Goal: Information Seeking & Learning: Learn about a topic

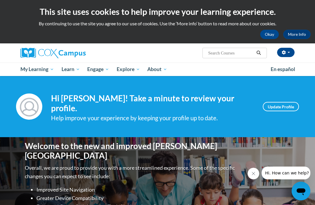
click at [0, 0] on span "My Course Progress" at bounding box center [0, 0] width 0 height 0
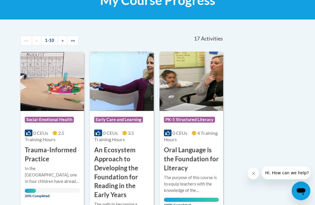
scroll to position [104, 0]
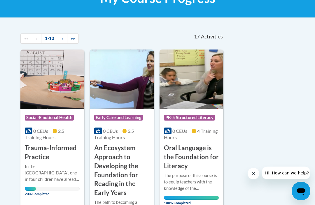
click at [64, 108] on img at bounding box center [52, 80] width 64 height 60
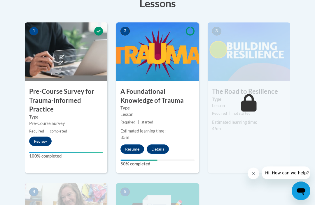
scroll to position [174, 0]
click at [143, 145] on button "Resume" at bounding box center [132, 149] width 24 height 9
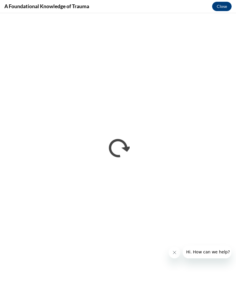
scroll to position [120, 0]
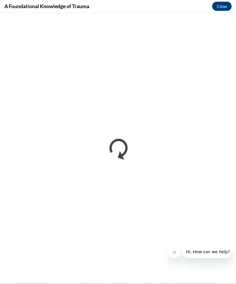
click at [224, 6] on button "Close" at bounding box center [222, 6] width 20 height 9
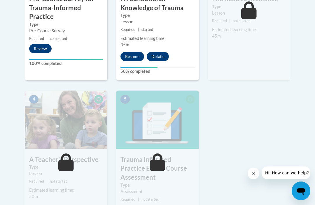
scroll to position [266, 0]
click at [138, 52] on button "Resume" at bounding box center [132, 56] width 24 height 9
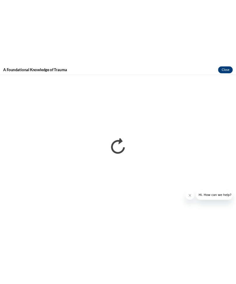
scroll to position [242, 0]
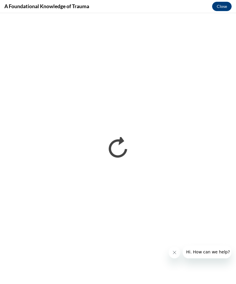
click at [221, 10] on button "Close" at bounding box center [222, 6] width 20 height 9
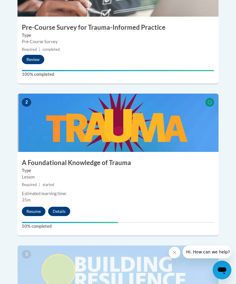
scroll to position [289, 0]
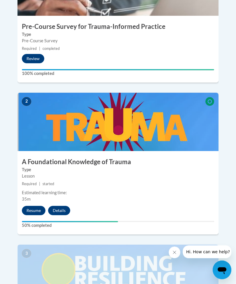
click at [35, 188] on div "2 A Foundational Knowledge of Trauma Type Lesson Required | started Estimated l…" at bounding box center [118, 164] width 201 height 142
click at [36, 205] on button "Resume" at bounding box center [34, 210] width 24 height 9
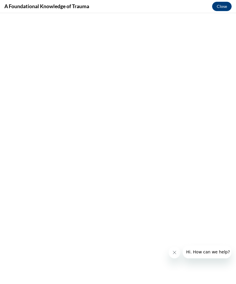
scroll to position [0, 0]
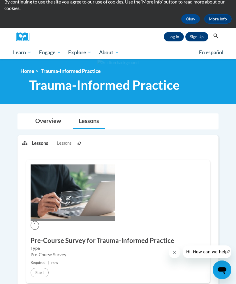
scroll to position [34, 0]
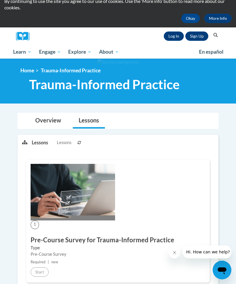
click at [46, 126] on link "Overview" at bounding box center [48, 120] width 38 height 15
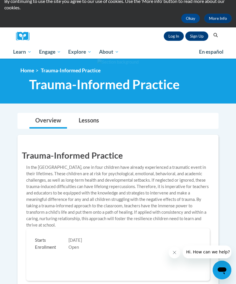
click at [20, 54] on span "Learn" at bounding box center [22, 51] width 18 height 7
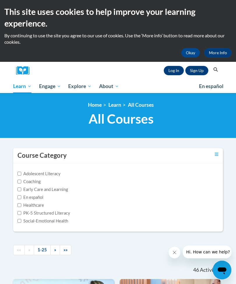
click at [173, 73] on link "Log In" at bounding box center [174, 70] width 20 height 9
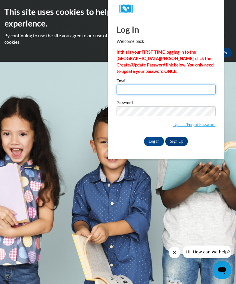
click at [162, 88] on input "Email" at bounding box center [166, 90] width 99 height 10
type input "tiffymoroy@yahoo.com"
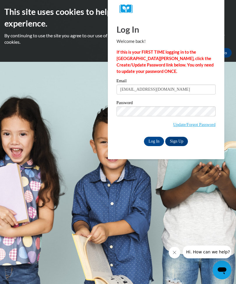
click at [157, 137] on input "Log In" at bounding box center [154, 141] width 20 height 9
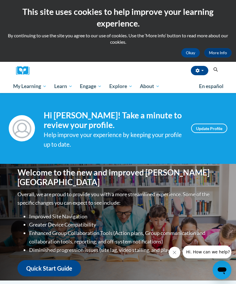
click at [0, 0] on span "My Course Progress" at bounding box center [0, 0] width 0 height 0
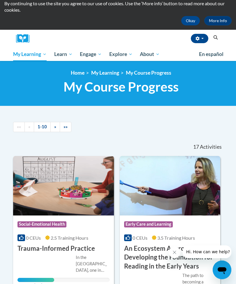
scroll to position [36, 0]
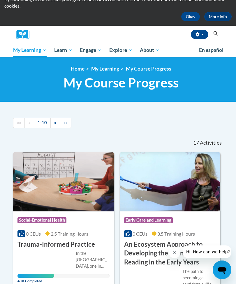
click at [87, 263] on div "In the [GEOGRAPHIC_DATA], one in four children have already experienced a traum…" at bounding box center [93, 260] width 34 height 19
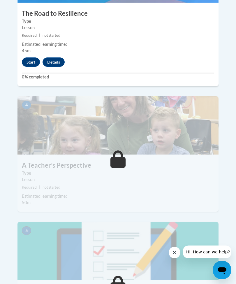
scroll to position [466, 0]
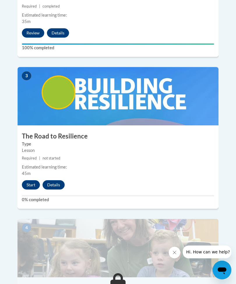
click at [31, 180] on button "Start" at bounding box center [31, 184] width 18 height 9
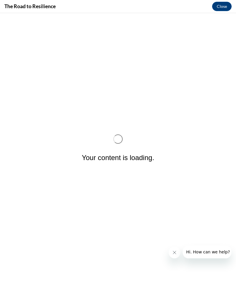
scroll to position [0, 0]
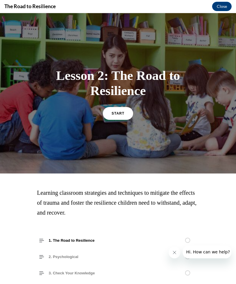
click at [117, 109] on link "START" at bounding box center [118, 113] width 30 height 13
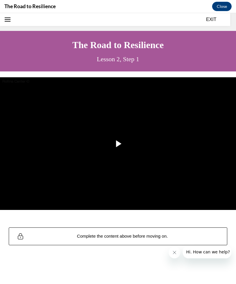
scroll to position [18, 0]
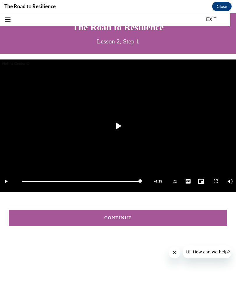
click at [116, 213] on button "CONTINUE" at bounding box center [118, 218] width 219 height 17
click at [139, 216] on div "CONTINUE" at bounding box center [118, 218] width 201 height 4
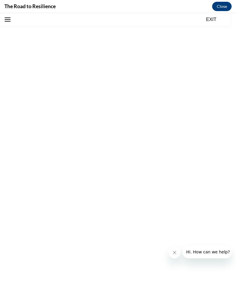
scroll to position [18, 0]
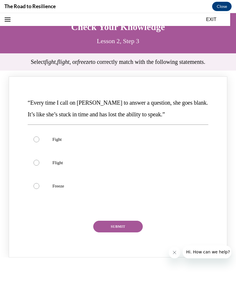
click at [42, 183] on label "Freeze" at bounding box center [118, 185] width 181 height 23
click at [39, 183] on input "Freeze" at bounding box center [37, 186] width 6 height 6
radio input "true"
click at [134, 235] on div "“Every time I call on Addison to answer a question, she goes blank. It’s like s…" at bounding box center [118, 166] width 219 height 181
click at [120, 223] on button "SUBMIT" at bounding box center [118, 227] width 50 height 12
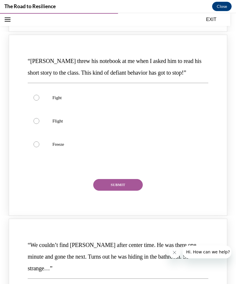
scroll to position [297, 0]
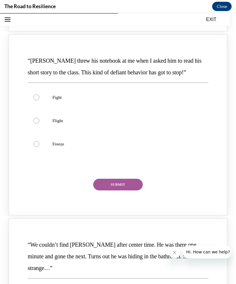
click at [71, 96] on label "Fight" at bounding box center [118, 97] width 181 height 23
click at [39, 96] on input "Fight" at bounding box center [37, 98] width 6 height 6
radio input "true"
click at [134, 179] on button "SUBMIT" at bounding box center [118, 185] width 50 height 12
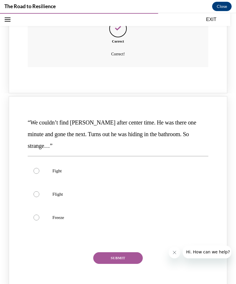
scroll to position [497, 0]
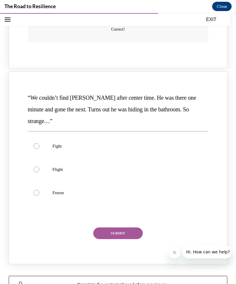
click at [119, 158] on label "Flight" at bounding box center [118, 169] width 181 height 23
click at [39, 167] on input "Flight" at bounding box center [37, 170] width 6 height 6
radio input "true"
click at [122, 228] on button "SUBMIT" at bounding box center [118, 234] width 50 height 12
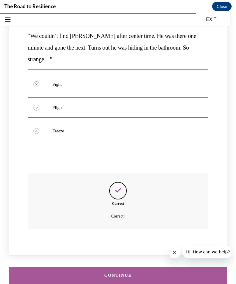
scroll to position [558, 0]
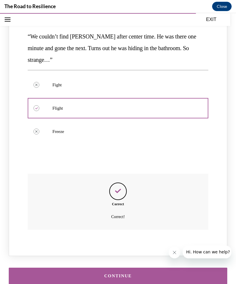
click at [127, 274] on div "CONTINUE" at bounding box center [118, 276] width 201 height 4
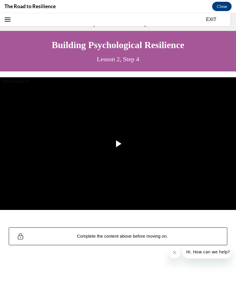
scroll to position [18, 0]
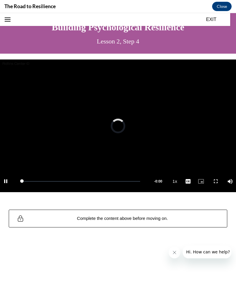
click at [180, 186] on button "Playback Rate 1x" at bounding box center [175, 181] width 12 height 22
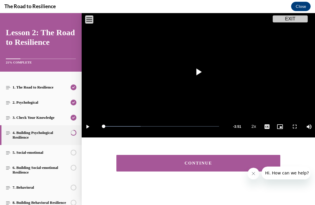
scroll to position [71, 0]
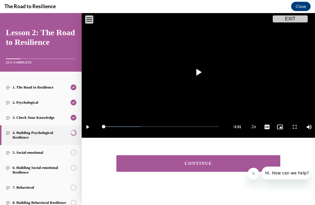
click at [202, 160] on button "CONTINUE" at bounding box center [198, 163] width 164 height 17
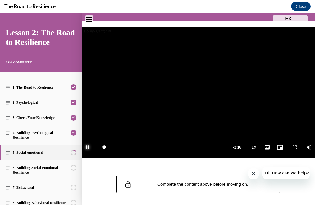
scroll to position [57, 0]
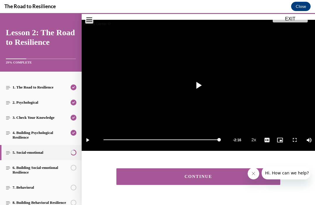
click at [190, 179] on div "CONTINUE" at bounding box center [198, 177] width 146 height 4
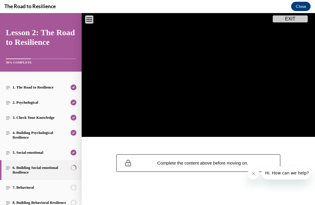
scroll to position [71, 0]
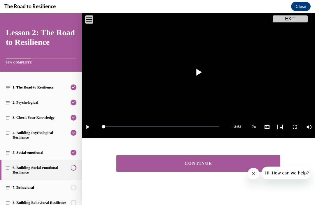
click at [209, 167] on button "CONTINUE" at bounding box center [198, 163] width 164 height 17
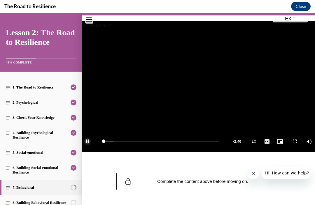
scroll to position [59, 0]
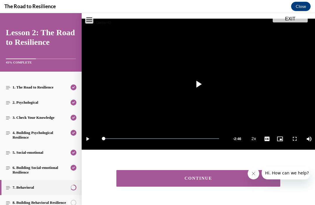
click at [217, 175] on button "CONTINUE" at bounding box center [198, 178] width 164 height 17
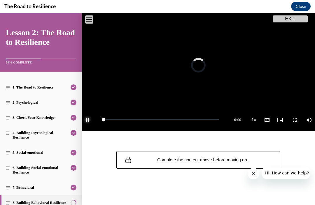
scroll to position [77, 0]
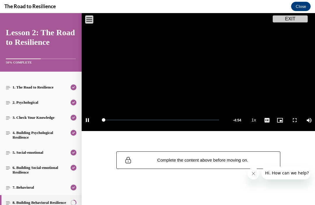
click at [236, 119] on button "Playback Rate 1x" at bounding box center [254, 120] width 12 height 22
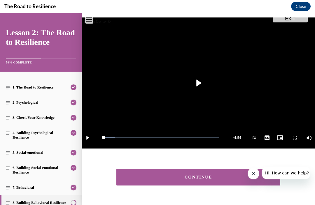
scroll to position [58, 0]
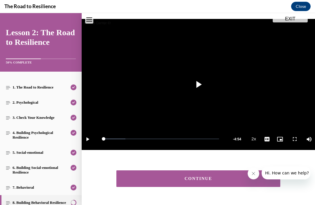
click at [167, 178] on div "CONTINUE" at bounding box center [198, 179] width 146 height 4
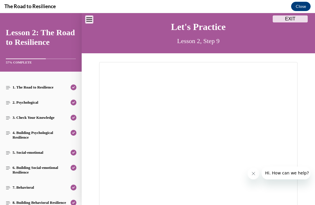
scroll to position [105, 0]
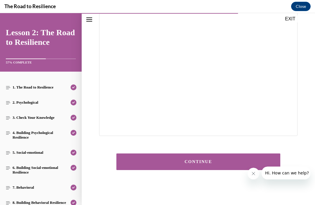
click at [176, 154] on button "CONTINUE" at bounding box center [198, 162] width 164 height 17
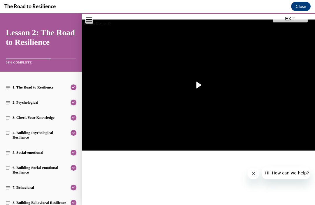
scroll to position [77, 0]
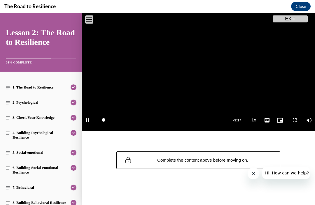
click at [236, 120] on button "Playback Rate 1x" at bounding box center [254, 120] width 12 height 22
click at [236, 75] on li "2x" at bounding box center [255, 76] width 15 height 6
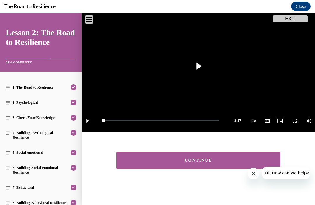
click at [170, 152] on button "CONTINUE" at bounding box center [198, 160] width 164 height 17
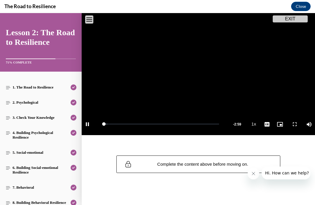
scroll to position [73, 0]
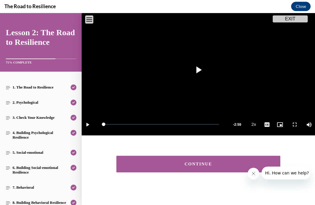
click at [176, 167] on button "CONTINUE" at bounding box center [198, 164] width 164 height 17
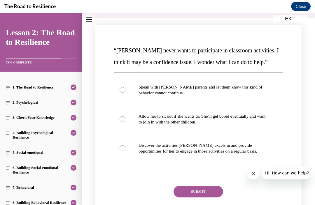
scroll to position [71, 0]
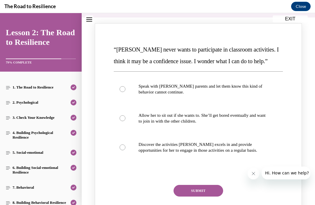
click at [121, 152] on label "Discover the activities Mattison excels in and provide opportunities for her to…" at bounding box center [198, 147] width 169 height 29
click at [121, 151] on input "Discover the activities Mattison excels in and provide opportunities for her to…" at bounding box center [123, 148] width 6 height 6
radio input "true"
click at [204, 187] on button "SUBMIT" at bounding box center [199, 191] width 50 height 12
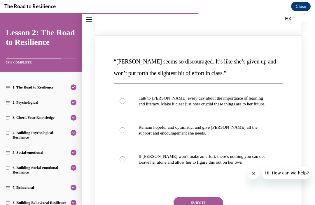
scroll to position [313, 0]
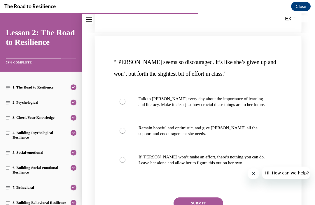
click at [128, 131] on label "Remain hopeful and optimistic, and give Alyson all the support and encouragemen…" at bounding box center [198, 130] width 169 height 29
click at [125, 131] on input "Remain hopeful and optimistic, and give Alyson all the support and encouragemen…" at bounding box center [123, 131] width 6 height 6
radio input "true"
click at [186, 203] on button "SUBMIT" at bounding box center [199, 204] width 50 height 12
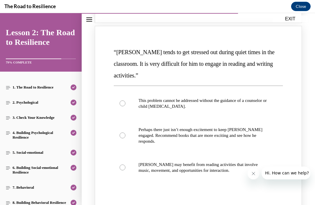
scroll to position [586, 0]
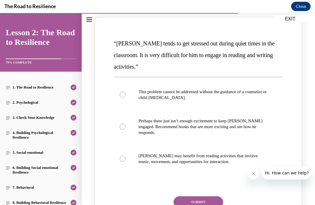
click at [126, 110] on label "Perhaps there just isn’t enough excitement to keep Harrison engaged. Recommend …" at bounding box center [198, 126] width 169 height 35
click at [125, 124] on input "Perhaps there just isn’t enough excitement to keep Harrison engaged. Recommend …" at bounding box center [123, 127] width 6 height 6
radio input "true"
click at [123, 155] on label "Harrison may benefit from reading activities that involve music, movement, and …" at bounding box center [198, 158] width 169 height 29
click at [123, 156] on input "Harrison may benefit from reading activities that involve music, movement, and …" at bounding box center [123, 159] width 6 height 6
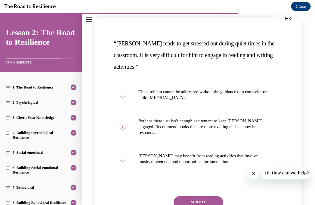
radio input "true"
click at [191, 199] on button "SUBMIT" at bounding box center [199, 203] width 50 height 12
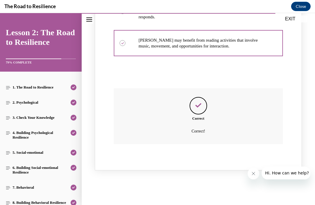
scroll to position [705, 0]
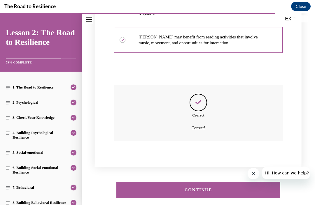
click at [180, 182] on button "CONTINUE" at bounding box center [198, 190] width 164 height 17
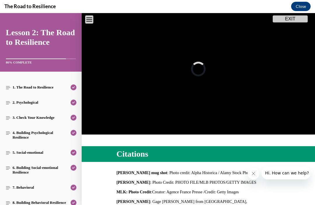
scroll to position [90, 0]
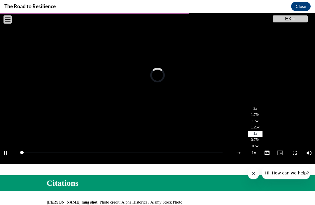
click at [4, 17] on button "Open navigation menu" at bounding box center [8, 19] width 8 height 8
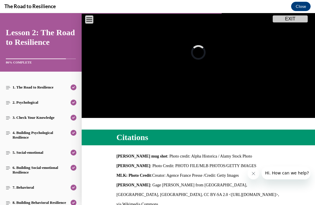
scroll to position [64, 0]
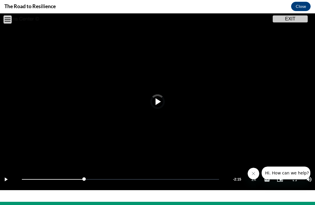
click at [11, 22] on button "Open navigation menu" at bounding box center [8, 19] width 8 height 8
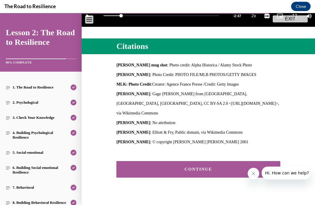
scroll to position [181, 0]
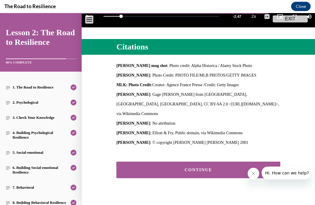
click at [146, 162] on button "CONTINUE" at bounding box center [198, 170] width 164 height 17
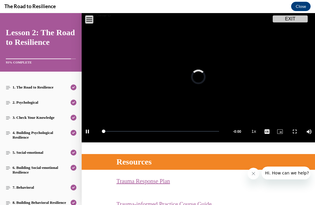
scroll to position [68, 0]
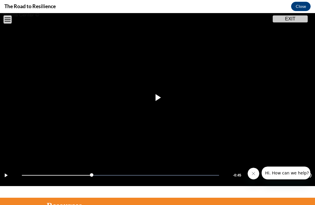
click at [11, 21] on button "Open navigation menu" at bounding box center [8, 19] width 8 height 8
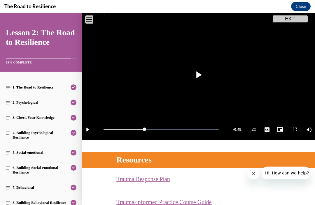
scroll to position [104, 0]
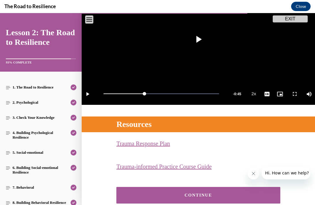
click at [151, 189] on button "CONTINUE" at bounding box center [198, 195] width 164 height 17
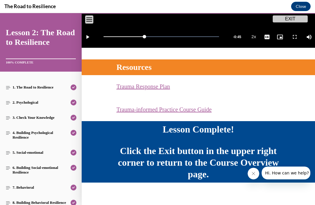
scroll to position [165, 0]
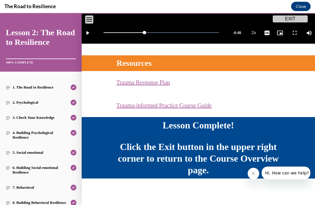
click at [236, 18] on button "EXIT" at bounding box center [290, 18] width 35 height 7
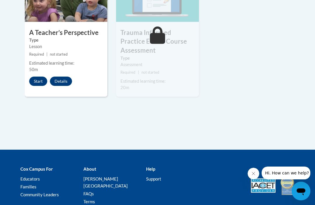
click at [36, 78] on button "Start" at bounding box center [38, 81] width 18 height 9
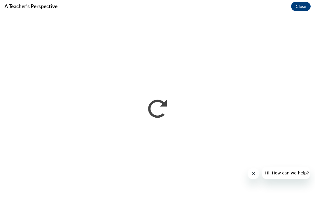
scroll to position [0, 0]
click at [236, 177] on div at bounding box center [279, 173] width 63 height 13
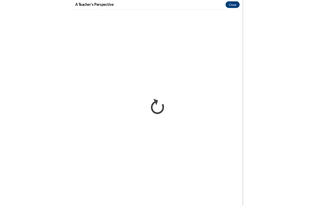
scroll to position [394, 0]
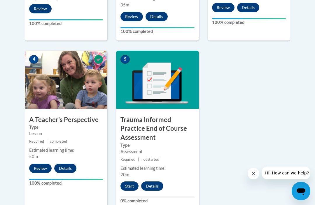
scroll to position [313, 0]
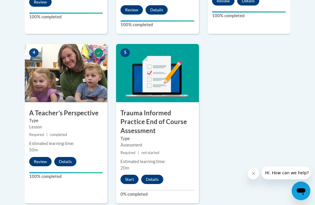
click at [132, 180] on button "Start" at bounding box center [129, 179] width 18 height 9
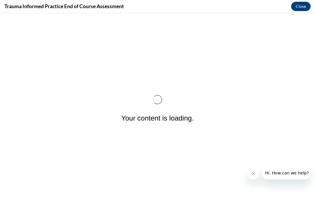
scroll to position [0, 0]
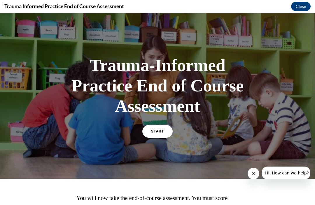
click at [164, 134] on span "START" at bounding box center [157, 132] width 13 height 4
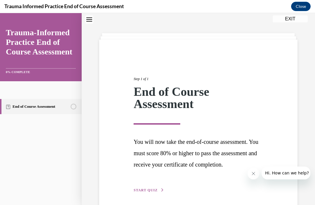
scroll to position [32, 0]
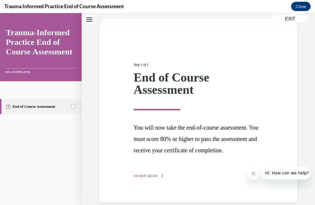
click at [147, 178] on span "START QUIZ" at bounding box center [146, 176] width 24 height 4
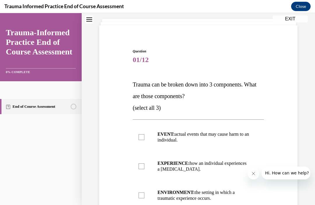
click at [240, 139] on p "EVENT: actual events that may cause harm to an individual." at bounding box center [204, 138] width 92 height 12
click at [144, 139] on input "EVENT: actual events that may cause harm to an individual." at bounding box center [142, 137] width 6 height 6
checkbox input "true"
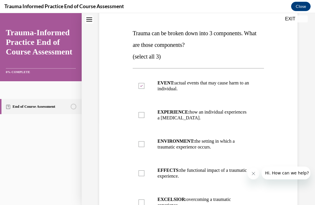
scroll to position [88, 0]
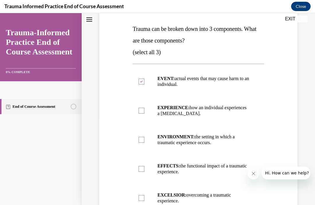
click at [231, 147] on label "ENVIRONMENT: the setting in which a traumatic experience occurs." at bounding box center [198, 139] width 131 height 29
click at [144, 143] on input "ENVIRONMENT: the setting in which a traumatic experience occurs." at bounding box center [142, 140] width 6 height 6
checkbox input "true"
click at [226, 114] on p "EXPERIENCE: how an individual experiences a [MEDICAL_DATA]." at bounding box center [204, 111] width 92 height 12
click at [144, 114] on input "EXPERIENCE: how an individual experiences a [MEDICAL_DATA]." at bounding box center [142, 111] width 6 height 6
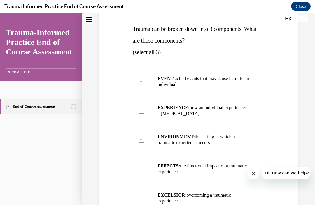
checkbox input "true"
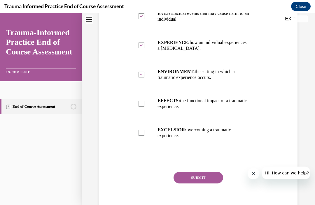
click at [205, 177] on button "SUBMIT" at bounding box center [199, 178] width 50 height 12
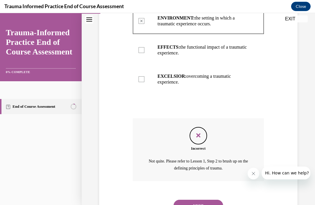
click at [212, 201] on button "NEXT" at bounding box center [199, 206] width 50 height 12
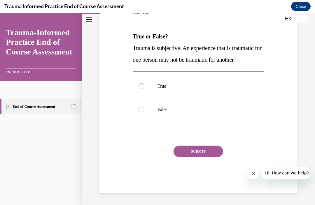
scroll to position [54, 0]
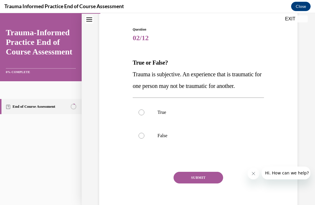
click at [201, 108] on label "True" at bounding box center [198, 112] width 131 height 23
click at [144, 110] on input "True" at bounding box center [142, 113] width 6 height 6
radio input "true"
click at [214, 176] on button "SUBMIT" at bounding box center [199, 178] width 50 height 12
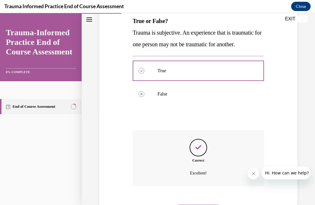
scroll to position [101, 0]
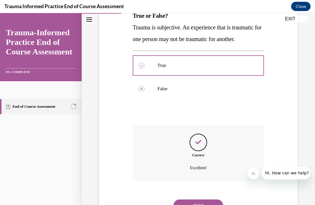
click at [209, 201] on button "NEXT" at bounding box center [199, 206] width 50 height 12
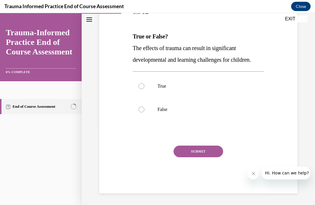
scroll to position [54, 0]
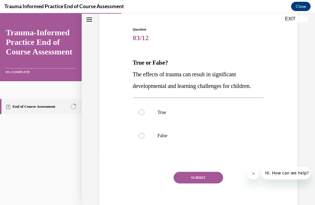
click at [197, 113] on p "True" at bounding box center [204, 113] width 92 height 6
click at [144, 113] on input "True" at bounding box center [142, 113] width 6 height 6
radio input "true"
click at [194, 172] on button "SUBMIT" at bounding box center [199, 178] width 50 height 12
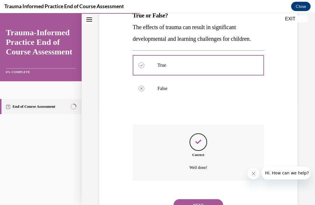
scroll to position [101, 0]
click at [203, 200] on button "NEXT" at bounding box center [199, 206] width 50 height 12
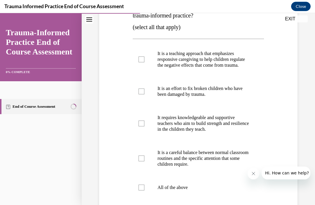
scroll to position [113, 0]
click at [242, 77] on label "It is a teaching approach that emphasizes responsive caregiving to help childre…" at bounding box center [198, 59] width 131 height 35
click at [144, 62] on input "It is a teaching approach that emphasizes responsive caregiving to help childre…" at bounding box center [142, 60] width 6 height 6
checkbox input "true"
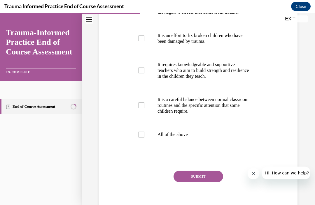
scroll to position [166, 0]
click at [193, 146] on label "All of the above" at bounding box center [198, 134] width 131 height 23
click at [144, 138] on input "All of the above" at bounding box center [142, 135] width 6 height 6
checkbox input "true"
click at [211, 181] on button "SUBMIT" at bounding box center [199, 177] width 50 height 12
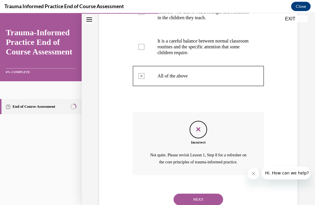
scroll to position [225, 0]
click at [203, 204] on button "NEXT" at bounding box center [199, 200] width 50 height 12
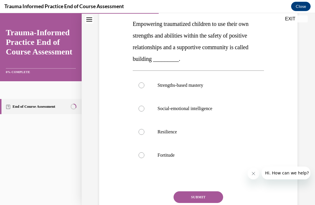
scroll to position [93, 0]
click at [190, 135] on p "Resilience" at bounding box center [204, 132] width 92 height 6
click at [144, 135] on input "Resilience" at bounding box center [142, 132] width 6 height 6
radio input "true"
click at [198, 196] on button "SUBMIT" at bounding box center [199, 198] width 50 height 12
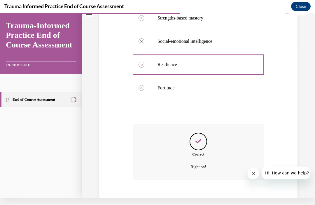
scroll to position [160, 0]
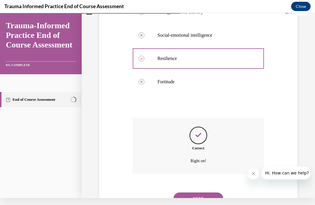
click at [203, 193] on button "NEXT" at bounding box center [199, 199] width 50 height 12
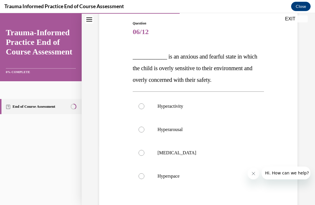
scroll to position [61, 0]
click at [194, 109] on p "Hyperactivity" at bounding box center [204, 106] width 92 height 6
click at [144, 109] on input "Hyperactivity" at bounding box center [142, 106] width 6 height 6
radio input "true"
click at [191, 132] on label "Hyperarousal" at bounding box center [198, 129] width 131 height 23
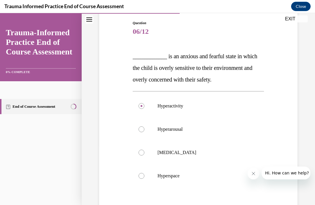
click at [144, 132] on input "Hyperarousal" at bounding box center [142, 130] width 6 height 6
radio input "true"
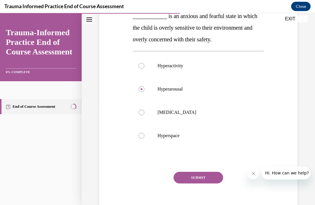
scroll to position [101, 0]
click at [206, 117] on label "[MEDICAL_DATA]" at bounding box center [198, 112] width 131 height 23
click at [144, 116] on input "[MEDICAL_DATA]" at bounding box center [142, 113] width 6 height 6
radio input "true"
click at [212, 99] on label "Hyperarousal" at bounding box center [198, 89] width 131 height 23
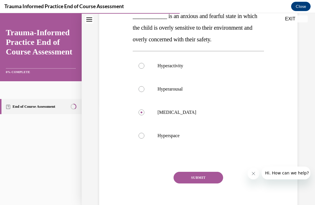
click at [144, 92] on input "Hyperarousal" at bounding box center [142, 89] width 6 height 6
radio input "true"
click at [206, 180] on button "SUBMIT" at bounding box center [199, 178] width 50 height 12
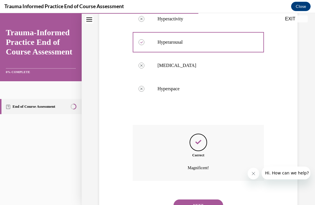
click at [206, 200] on button "NEXT" at bounding box center [199, 206] width 50 height 12
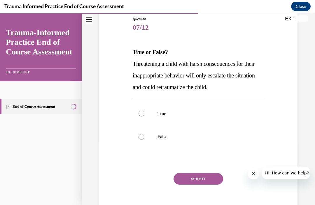
click at [178, 123] on label "True" at bounding box center [198, 113] width 131 height 23
click at [144, 117] on input "True" at bounding box center [142, 114] width 6 height 6
radio input "true"
click at [207, 178] on button "SUBMIT" at bounding box center [199, 179] width 50 height 12
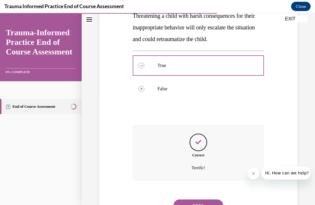
click at [201, 204] on button "NEXT" at bounding box center [199, 206] width 50 height 12
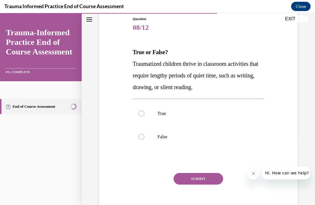
click at [207, 138] on p "False" at bounding box center [204, 137] width 92 height 6
click at [144, 138] on input "False" at bounding box center [142, 137] width 6 height 6
radio input "true"
click at [202, 183] on button "SUBMIT" at bounding box center [199, 179] width 50 height 12
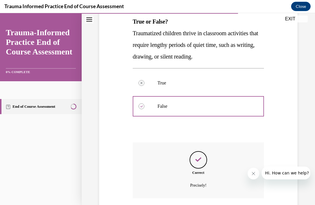
scroll to position [113, 0]
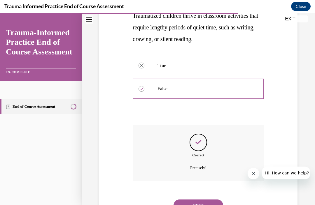
click at [211, 200] on button "NEXT" at bounding box center [199, 206] width 50 height 12
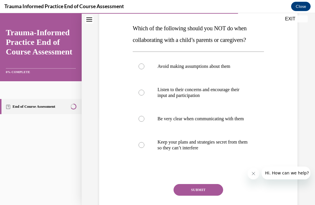
scroll to position [89, 0]
click at [240, 72] on label "Avoid making assumptions about them" at bounding box center [198, 66] width 131 height 23
click at [144, 69] on input "Avoid making assumptions about them" at bounding box center [142, 67] width 6 height 6
radio input "true"
click at [221, 151] on p "Keep your plans and strategies secret from them so they can’t interfere" at bounding box center [204, 145] width 92 height 12
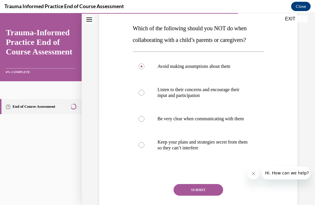
click at [144, 148] on input "Keep your plans and strategies secret from them so they can’t interfere" at bounding box center [142, 145] width 6 height 6
radio input "true"
click at [249, 72] on label "Avoid making assumptions about them" at bounding box center [198, 66] width 131 height 23
click at [144, 69] on input "Avoid making assumptions about them" at bounding box center [142, 67] width 6 height 6
radio input "true"
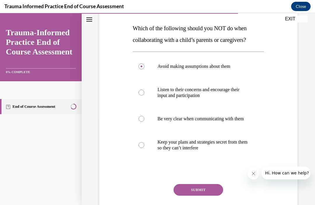
click at [209, 193] on button "SUBMIT" at bounding box center [199, 190] width 50 height 12
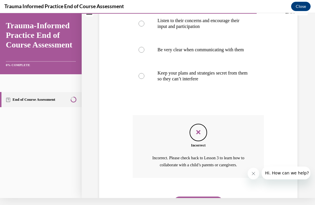
scroll to position [160, 0]
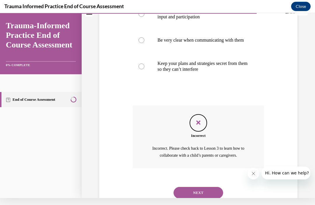
click at [208, 187] on button "NEXT" at bounding box center [199, 193] width 50 height 12
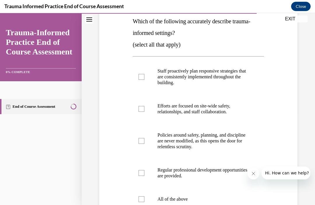
scroll to position [96, 0]
click at [239, 86] on label "Staff proactively plan responsive strategies that are consistently implemented …" at bounding box center [198, 77] width 131 height 35
click at [144, 80] on input "Staff proactively plan responsive strategies that are consistently implemented …" at bounding box center [142, 77] width 6 height 6
click at [239, 88] on label "Staff proactively plan responsive strategies that are consistently implemented …" at bounding box center [198, 77] width 131 height 35
click at [144, 80] on input "Staff proactively plan responsive strategies that are consistently implemented …" at bounding box center [142, 77] width 6 height 6
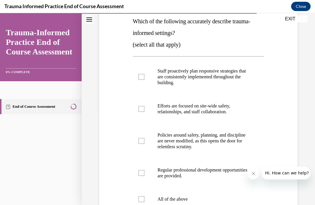
click at [228, 86] on label "Staff proactively plan responsive strategies that are consistently implemented …" at bounding box center [198, 77] width 131 height 35
click at [144, 80] on input "Staff proactively plan responsive strategies that are consistently implemented …" at bounding box center [142, 77] width 6 height 6
checkbox input "true"
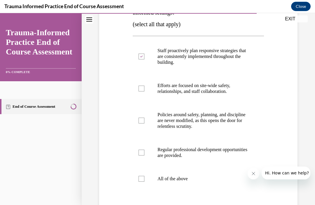
scroll to position [116, 0]
click at [239, 98] on label "Efforts are focused on site-wide safety, relationships, and staff collaboration." at bounding box center [198, 88] width 131 height 29
click at [144, 92] on input "Efforts are focused on site-wide safety, relationships, and staff collaboration." at bounding box center [142, 89] width 6 height 6
checkbox input "true"
click at [233, 124] on p "Policies around safety, planning, and discipline are never modified, as this op…" at bounding box center [204, 121] width 92 height 18
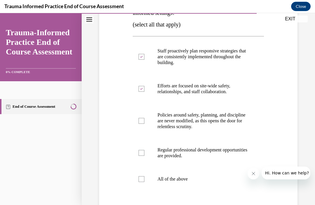
click at [144, 124] on input "Policies around safety, planning, and discipline are never modified, as this op…" at bounding box center [142, 121] width 6 height 6
checkbox input "true"
click at [216, 155] on p "Regular professional development opportunities are provided." at bounding box center [204, 153] width 92 height 12
click at [144, 155] on input "Regular professional development opportunities are provided." at bounding box center [142, 153] width 6 height 6
checkbox input "true"
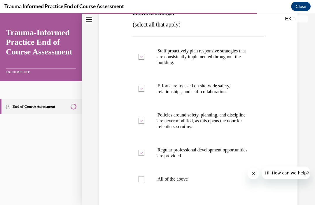
click at [196, 184] on label "All of the above" at bounding box center [198, 179] width 131 height 23
click at [144, 182] on input "All of the above" at bounding box center [142, 179] width 6 height 6
checkbox input "true"
click at [213, 158] on p "Regular professional development opportunities are provided." at bounding box center [204, 153] width 92 height 12
click at [144, 156] on input "Regular professional development opportunities are provided." at bounding box center [142, 153] width 6 height 6
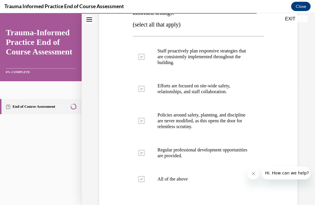
checkbox input "false"
click at [229, 126] on p "Policies around safety, planning, and discipline are never modified, as this op…" at bounding box center [204, 121] width 92 height 18
click at [144, 124] on input "Policies around safety, planning, and discipline are never modified, as this op…" at bounding box center [142, 121] width 6 height 6
checkbox input "false"
click at [243, 99] on label "Efforts are focused on site-wide safety, relationships, and staff collaboration." at bounding box center [198, 88] width 131 height 29
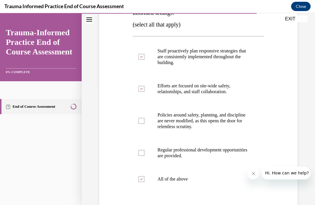
click at [144, 92] on input "Efforts are focused on site-wide safety, relationships, and staff collaboration." at bounding box center [142, 89] width 6 height 6
checkbox input "false"
click at [245, 72] on label "Staff proactively plan responsive strategies that are consistently implemented …" at bounding box center [198, 56] width 131 height 35
click at [144, 60] on input "Staff proactively plan responsive strategies that are consistently implemented …" at bounding box center [142, 57] width 6 height 6
checkbox input "false"
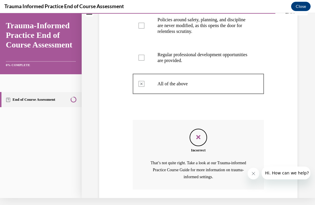
scroll to position [220, 0]
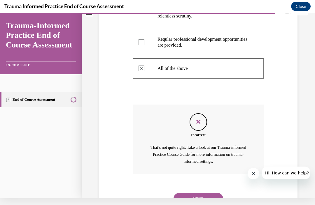
click at [212, 194] on button "NEXT" at bounding box center [199, 199] width 50 height 12
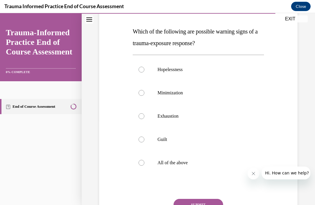
scroll to position [85, 0]
click at [203, 168] on label "All of the above" at bounding box center [198, 162] width 131 height 23
click at [144, 166] on input "All of the above" at bounding box center [142, 163] width 6 height 6
radio input "true"
click at [211, 203] on button "SUBMIT" at bounding box center [199, 205] width 50 height 12
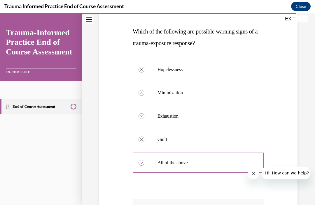
scroll to position [7, 0]
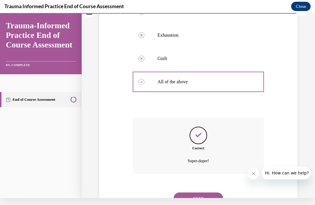
click at [208, 193] on button "NEXT" at bounding box center [199, 199] width 50 height 12
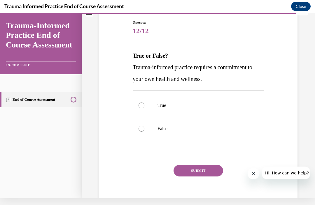
click at [210, 106] on p "True" at bounding box center [204, 106] width 92 height 6
click at [144, 106] on input "True" at bounding box center [142, 106] width 6 height 6
radio input "true"
click at [209, 171] on button "SUBMIT" at bounding box center [199, 171] width 50 height 12
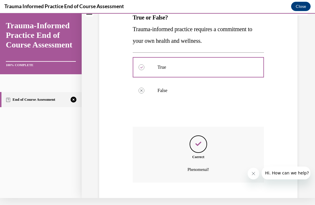
scroll to position [101, 0]
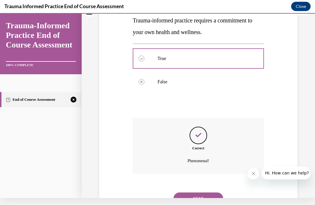
click at [204, 193] on button "NEXT" at bounding box center [199, 199] width 50 height 12
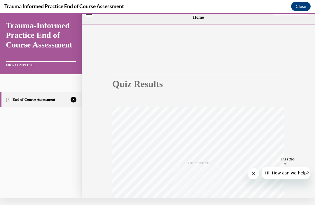
scroll to position [0, 0]
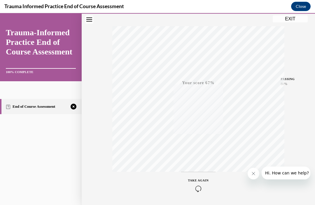
click at [201, 183] on div "TAKE AGAIN" at bounding box center [198, 186] width 21 height 14
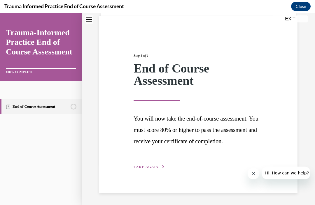
scroll to position [32, 0]
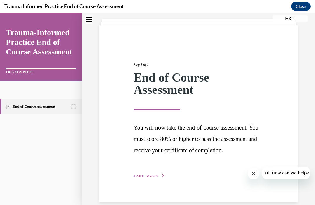
click at [153, 178] on span "TAKE AGAIN" at bounding box center [146, 176] width 25 height 4
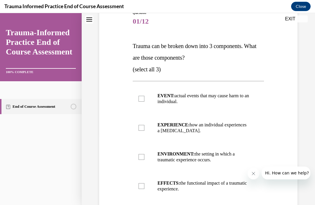
scroll to position [71, 0]
click at [241, 104] on p "EVENT: actual events that may cause harm to an individual." at bounding box center [204, 99] width 92 height 12
click at [144, 102] on input "EVENT: actual events that may cause harm to an individual." at bounding box center [142, 99] width 6 height 6
checkbox input "true"
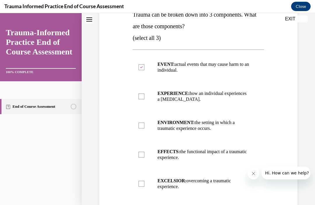
scroll to position [103, 0]
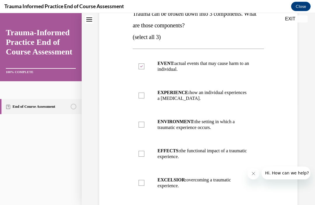
click at [243, 107] on label "EXPERIENCE: how an individual experiences a [MEDICAL_DATA]." at bounding box center [198, 95] width 131 height 29
click at [144, 99] on input "EXPERIENCE: how an individual experiences a [MEDICAL_DATA]." at bounding box center [142, 96] width 6 height 6
click at [234, 96] on p "EXPERIENCE: how an individual experiences a [MEDICAL_DATA]." at bounding box center [204, 96] width 92 height 12
click at [144, 96] on input "EXPERIENCE: how an individual experiences a [MEDICAL_DATA]." at bounding box center [142, 96] width 6 height 6
checkbox input "false"
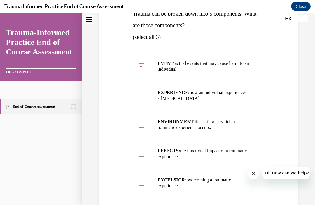
click at [246, 73] on label "EVENT: actual events that may cause harm to an individual." at bounding box center [198, 66] width 131 height 29
click at [144, 69] on input "EVENT: actual events that may cause harm to an individual." at bounding box center [142, 67] width 6 height 6
click at [238, 72] on p "EVENT: actual events that may cause harm to an individual." at bounding box center [204, 67] width 92 height 12
click at [144, 69] on input "EVENT: actual events that may cause harm to an individual." at bounding box center [142, 67] width 6 height 6
checkbox input "true"
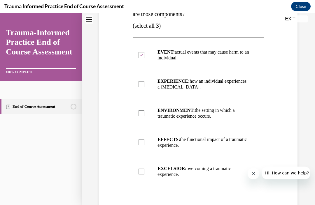
scroll to position [115, 0]
click at [237, 119] on p "ENVIRONMENT: the setting in which a traumatic experience occurs." at bounding box center [204, 114] width 92 height 12
click at [144, 116] on input "ENVIRONMENT: the setting in which a traumatic experience occurs." at bounding box center [142, 114] width 6 height 6
checkbox input "true"
click at [226, 141] on p "EFFECTS: the functional impact of a traumatic experience." at bounding box center [204, 143] width 92 height 12
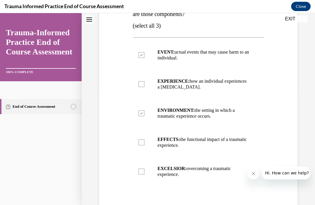
click at [144, 141] on input "EFFECTS: the functional impact of a traumatic experience." at bounding box center [142, 143] width 6 height 6
click at [226, 144] on p "EFFECTS: the functional impact of a traumatic experience." at bounding box center [204, 143] width 92 height 12
click at [144, 144] on input "EFFECTS: the functional impact of a traumatic experience." at bounding box center [142, 143] width 6 height 6
checkbox input "false"
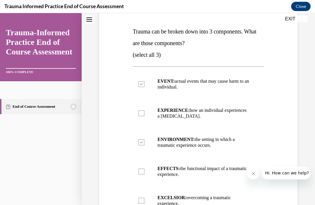
scroll to position [86, 0]
click at [235, 117] on p "EXPERIENCE: how an individual experiences a [MEDICAL_DATA]." at bounding box center [204, 113] width 92 height 12
click at [144, 116] on input "EXPERIENCE: how an individual experiences a [MEDICAL_DATA]." at bounding box center [142, 113] width 6 height 6
checkbox input "true"
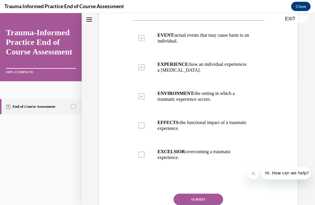
scroll to position [132, 0]
click at [235, 47] on label "EVENT: actual events that may cause harm to an individual." at bounding box center [198, 38] width 131 height 29
click at [144, 41] on input "EVENT: actual events that may cause harm to an individual." at bounding box center [142, 38] width 6 height 6
checkbox input "false"
click at [219, 125] on p "EFFECTS: the functional impact of a traumatic experience." at bounding box center [204, 126] width 92 height 12
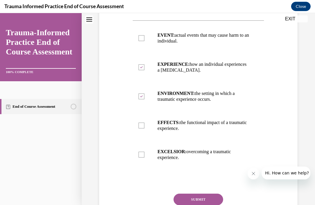
click at [144, 125] on input "EFFECTS: the functional impact of a traumatic experience." at bounding box center [142, 126] width 6 height 6
checkbox input "true"
click at [249, 42] on p "EVENT: actual events that may cause harm to an individual." at bounding box center [204, 38] width 92 height 12
click at [144, 41] on input "EVENT: actual events that may cause harm to an individual." at bounding box center [142, 38] width 6 height 6
checkbox input "true"
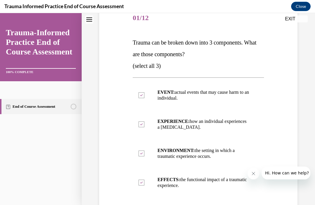
scroll to position [74, 0]
click at [203, 181] on p "EFFECTS: the functional impact of a traumatic experience." at bounding box center [204, 183] width 92 height 12
click at [144, 181] on input "EFFECTS: the functional impact of a traumatic experience." at bounding box center [142, 183] width 6 height 6
checkbox input "false"
click at [211, 125] on p "EXPERIENCE: how an individual experiences a [MEDICAL_DATA]." at bounding box center [204, 125] width 92 height 12
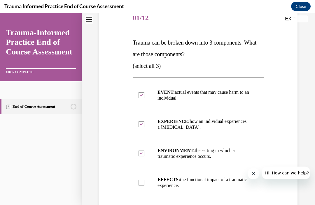
click at [144, 125] on input "EXPERIENCE: how an individual experiences a [MEDICAL_DATA]." at bounding box center [142, 125] width 6 height 6
checkbox input "false"
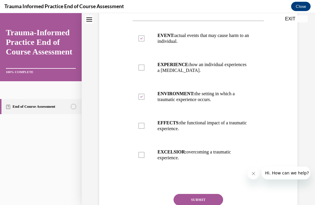
click at [210, 195] on button "SUBMIT" at bounding box center [199, 200] width 50 height 12
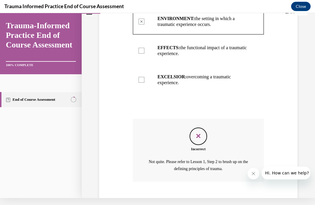
scroll to position [207, 0]
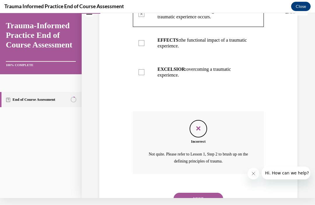
click at [212, 193] on button "NEXT" at bounding box center [199, 199] width 50 height 12
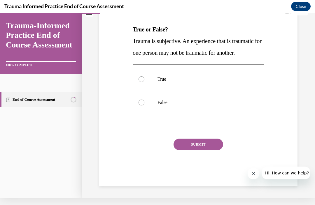
scroll to position [54, 0]
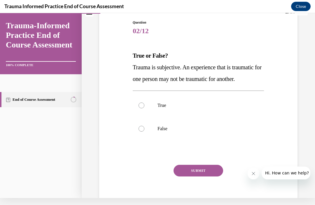
click at [203, 109] on label "True" at bounding box center [198, 105] width 131 height 23
click at [144, 109] on input "True" at bounding box center [142, 106] width 6 height 6
radio input "true"
click at [204, 171] on button "SUBMIT" at bounding box center [199, 171] width 50 height 12
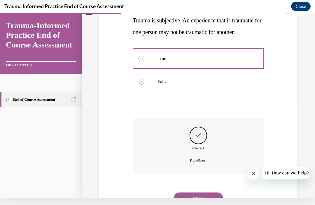
click at [207, 193] on button "NEXT" at bounding box center [199, 199] width 50 height 12
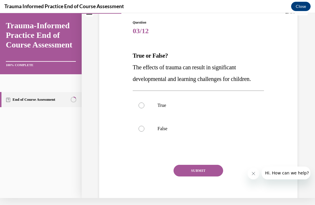
click at [218, 109] on label "True" at bounding box center [198, 105] width 131 height 23
click at [144, 109] on input "True" at bounding box center [142, 106] width 6 height 6
radio input "true"
click at [212, 176] on button "SUBMIT" at bounding box center [199, 171] width 50 height 12
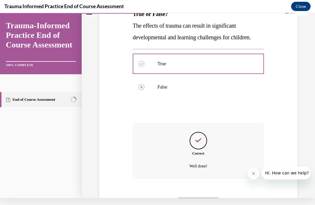
scroll to position [101, 0]
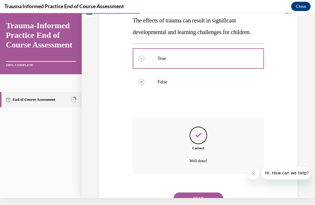
click at [205, 193] on button "NEXT" at bounding box center [199, 199] width 50 height 12
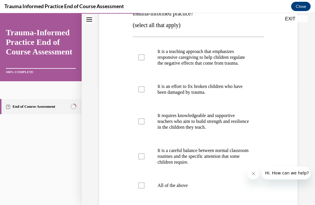
scroll to position [115, 0]
click at [200, 188] on label "All of the above" at bounding box center [198, 185] width 131 height 23
click at [144, 188] on input "All of the above" at bounding box center [142, 186] width 6 height 6
checkbox input "true"
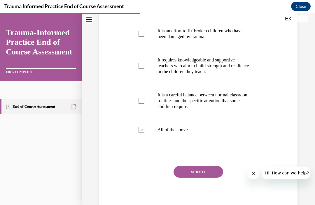
click at [207, 177] on button "SUBMIT" at bounding box center [199, 172] width 50 height 12
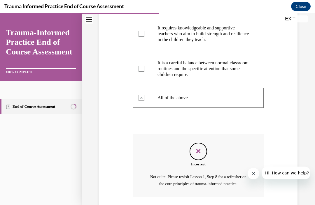
scroll to position [225, 0]
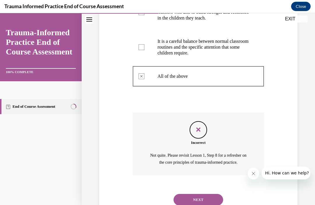
click at [213, 200] on button "NEXT" at bounding box center [199, 200] width 50 height 12
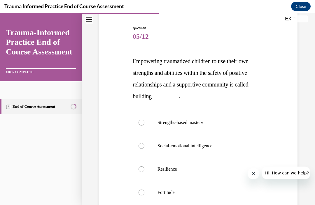
scroll to position [56, 0]
click at [214, 148] on p "Social-emotional intelligence" at bounding box center [204, 146] width 92 height 6
click at [144, 148] on input "Social-emotional intelligence" at bounding box center [142, 146] width 6 height 6
radio input "true"
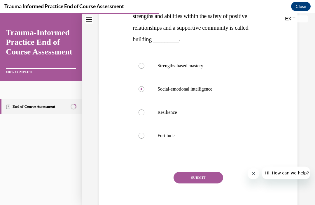
click at [208, 178] on button "SUBMIT" at bounding box center [199, 178] width 50 height 12
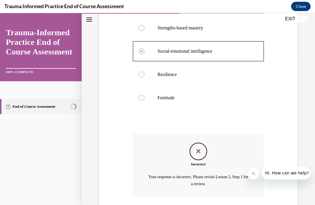
scroll to position [166, 0]
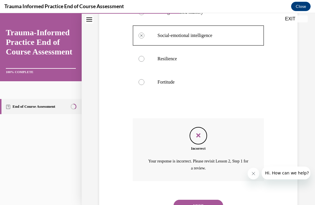
click at [202, 202] on button "NEXT" at bounding box center [199, 206] width 50 height 12
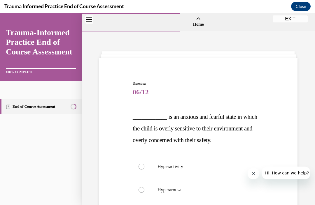
scroll to position [22, 0]
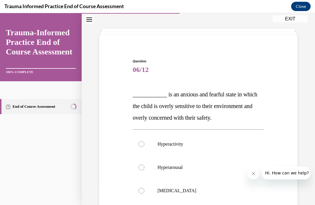
click at [199, 189] on p "[MEDICAL_DATA]" at bounding box center [204, 191] width 92 height 6
click at [144, 189] on input "[MEDICAL_DATA]" at bounding box center [142, 191] width 6 height 6
radio input "true"
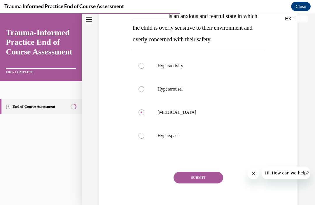
click at [206, 174] on button "SUBMIT" at bounding box center [199, 178] width 50 height 12
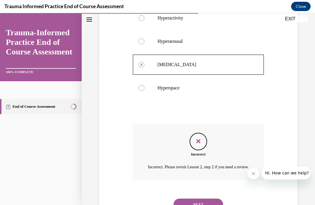
scroll to position [155, 0]
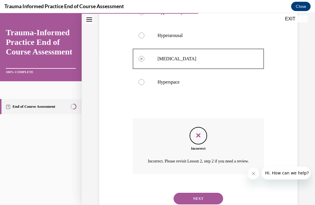
click at [291, 20] on button "EXIT" at bounding box center [290, 18] width 35 height 7
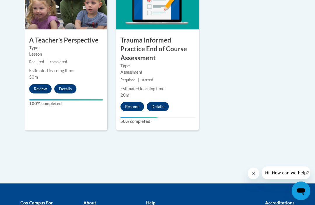
click at [136, 106] on button "Resume" at bounding box center [132, 106] width 24 height 9
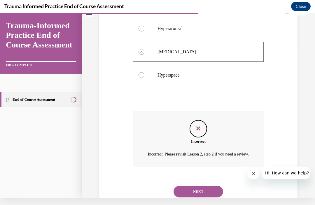
click at [209, 197] on button "NEXT" at bounding box center [199, 192] width 50 height 12
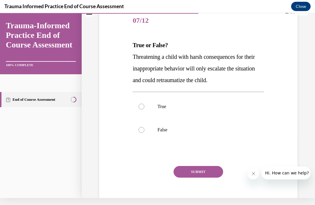
scroll to position [0, 0]
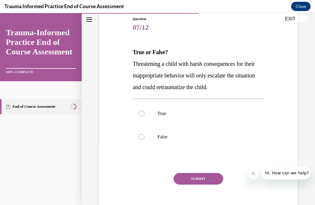
click at [201, 117] on label "True" at bounding box center [198, 113] width 131 height 23
click at [144, 117] on input "True" at bounding box center [142, 114] width 6 height 6
radio input "true"
click at [202, 176] on button "SUBMIT" at bounding box center [199, 179] width 50 height 12
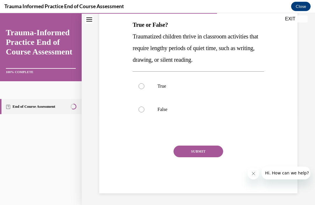
scroll to position [65, 0]
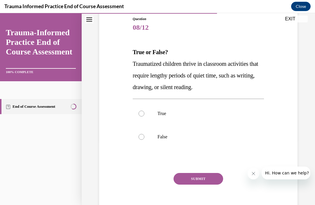
click at [197, 136] on p "False" at bounding box center [204, 137] width 92 height 6
click at [144, 136] on input "False" at bounding box center [142, 137] width 6 height 6
radio input "true"
click at [211, 180] on button "SUBMIT" at bounding box center [199, 179] width 50 height 12
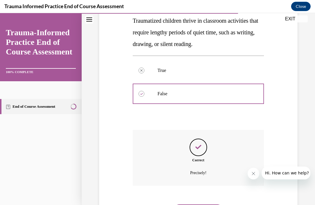
scroll to position [113, 0]
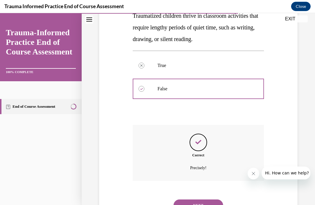
click at [207, 194] on div "NEXT" at bounding box center [198, 205] width 131 height 23
click at [205, 200] on button "NEXT" at bounding box center [199, 206] width 50 height 12
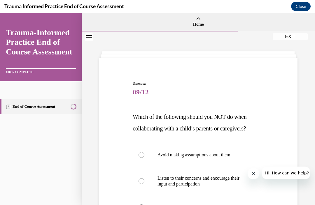
click at [207, 181] on p "Listen to their concerns and encourage their input and participation" at bounding box center [204, 182] width 92 height 12
click at [144, 181] on input "Listen to their concerns and encourage their input and participation" at bounding box center [142, 182] width 6 height 6
radio input "true"
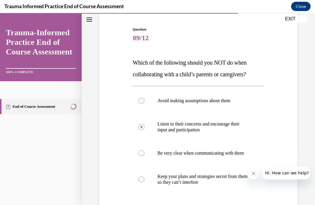
scroll to position [67, 0]
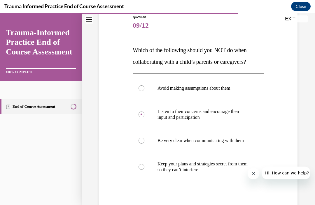
click at [216, 172] on p "Keep your plans and strategies secret from them so they can’t interfere" at bounding box center [204, 167] width 92 height 12
click at [144, 170] on input "Keep your plans and strategies secret from them so they can’t interfere" at bounding box center [142, 167] width 6 height 6
radio input "true"
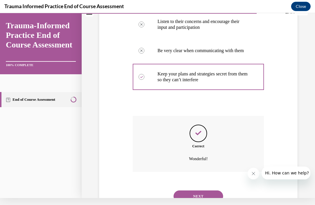
scroll to position [154, 0]
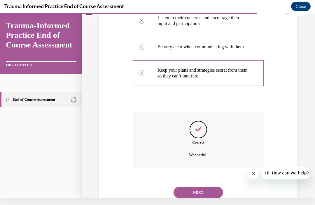
click at [202, 195] on button "NEXT" at bounding box center [199, 193] width 50 height 12
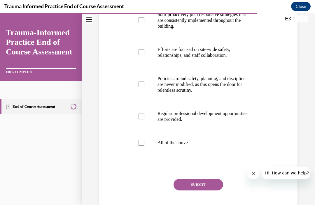
scroll to position [151, 0]
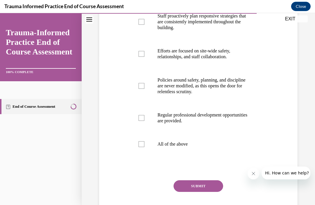
click at [200, 144] on p "All of the above" at bounding box center [204, 144] width 92 height 6
click at [144, 144] on input "All of the above" at bounding box center [142, 144] width 6 height 6
checkbox input "true"
click at [204, 187] on button "SUBMIT" at bounding box center [199, 187] width 50 height 12
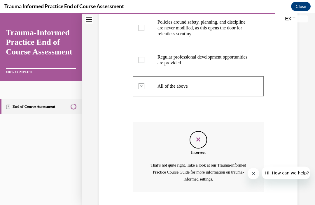
scroll to position [220, 0]
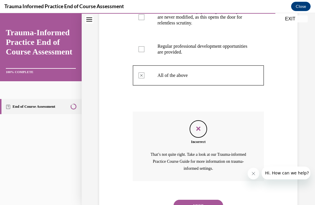
click at [205, 200] on button "NEXT" at bounding box center [199, 206] width 50 height 12
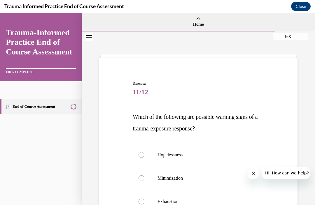
scroll to position [28, 0]
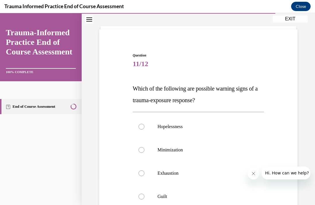
radio input "true"
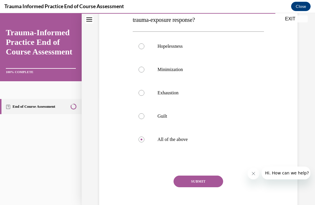
click at [210, 182] on button "SUBMIT" at bounding box center [199, 182] width 50 height 12
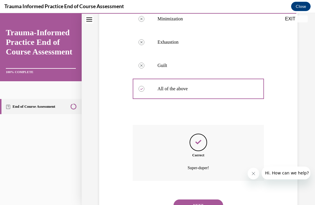
click at [202, 200] on button "NEXT" at bounding box center [199, 206] width 50 height 12
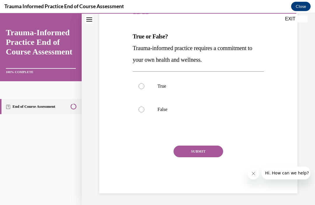
scroll to position [54, 0]
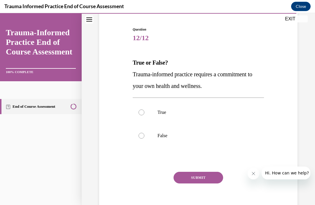
click at [218, 116] on label "True" at bounding box center [198, 112] width 131 height 23
click at [144, 116] on input "True" at bounding box center [142, 113] width 6 height 6
radio input "true"
click at [205, 177] on button "SUBMIT" at bounding box center [199, 178] width 50 height 12
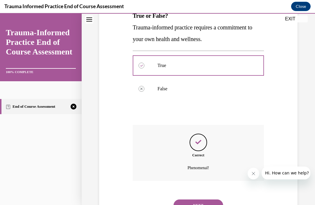
scroll to position [101, 0]
click at [204, 200] on button "NEXT" at bounding box center [199, 206] width 50 height 12
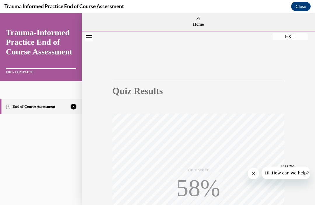
scroll to position [33, 0]
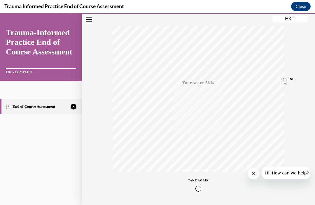
click at [205, 181] on span "TAKE AGAIN" at bounding box center [198, 180] width 21 height 3
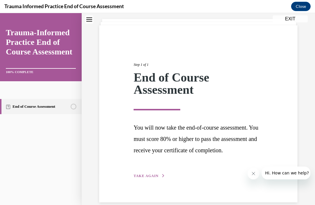
click at [154, 178] on span "TAKE AGAIN" at bounding box center [146, 176] width 25 height 4
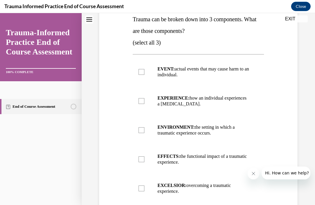
scroll to position [101, 0]
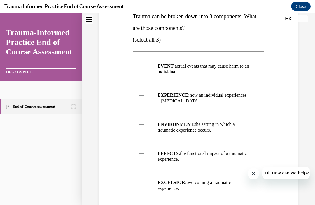
click at [240, 69] on p "EVENT: actual events that may cause harm to an individual." at bounding box center [204, 69] width 92 height 12
click at [144, 69] on input "EVENT: actual events that may cause harm to an individual." at bounding box center [142, 69] width 6 height 6
checkbox input "true"
click at [226, 100] on p "EXPERIENCE: how an individual experiences a [MEDICAL_DATA]." at bounding box center [204, 98] width 92 height 12
click at [144, 100] on input "EXPERIENCE: how an individual experiences a [MEDICAL_DATA]." at bounding box center [142, 98] width 6 height 6
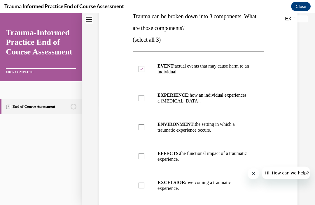
checkbox input "true"
click at [210, 159] on p "EFFECTS: the functional impact of a traumatic experience." at bounding box center [204, 157] width 92 height 12
click at [144, 159] on input "EFFECTS: the functional impact of a traumatic experience." at bounding box center [142, 157] width 6 height 6
checkbox input "true"
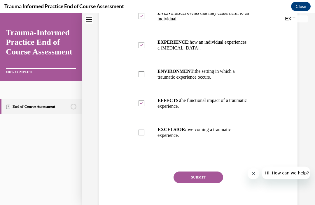
scroll to position [153, 0]
click at [204, 175] on button "SUBMIT" at bounding box center [199, 178] width 50 height 12
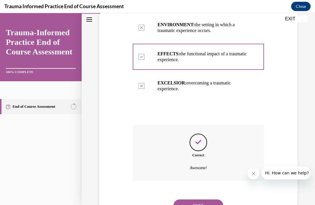
click at [201, 200] on button "NEXT" at bounding box center [199, 206] width 50 height 12
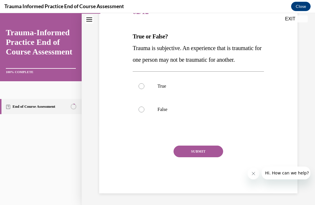
scroll to position [54, 0]
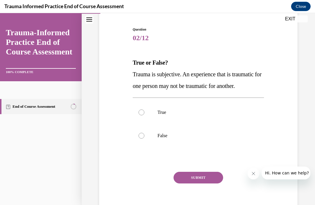
click at [206, 115] on p "True" at bounding box center [204, 113] width 92 height 6
click at [144, 115] on input "True" at bounding box center [142, 113] width 6 height 6
radio input "true"
click at [207, 181] on button "SUBMIT" at bounding box center [199, 178] width 50 height 12
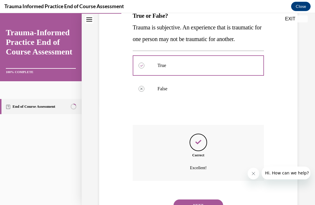
click at [196, 200] on button "NEXT" at bounding box center [199, 206] width 50 height 12
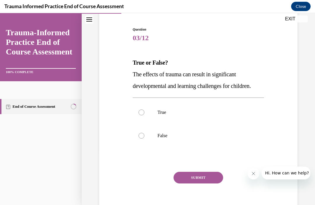
click at [214, 120] on label "True" at bounding box center [198, 112] width 131 height 23
click at [144, 116] on input "True" at bounding box center [142, 113] width 6 height 6
radio input "true"
click at [202, 178] on button "SUBMIT" at bounding box center [199, 178] width 50 height 12
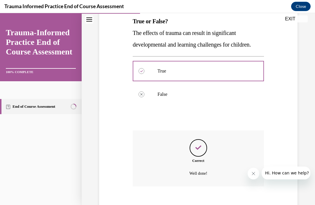
scroll to position [101, 0]
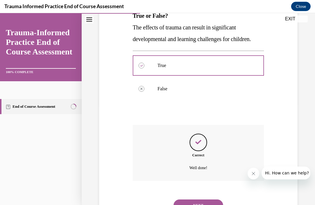
click at [207, 200] on button "NEXT" at bounding box center [199, 206] width 50 height 12
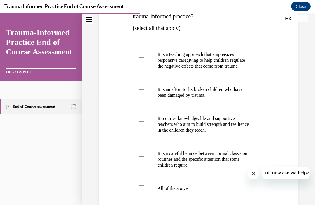
scroll to position [112, 0]
click at [227, 133] on p "It requires knowledgeable and supportive teachers who aim to build strength and…" at bounding box center [204, 125] width 92 height 18
click at [144, 127] on input "It requires knowledgeable and supportive teachers who aim to build strength and…" at bounding box center [142, 125] width 6 height 6
checkbox input "true"
click at [221, 165] on p "It is a careful balance between normal classroom routines and the specific atte…" at bounding box center [204, 160] width 92 height 18
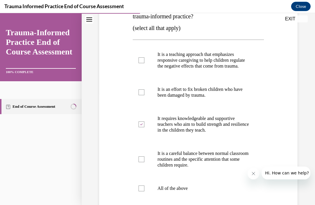
click at [144, 162] on input "It is a careful balance between normal classroom routines and the specific atte…" at bounding box center [142, 160] width 6 height 6
checkbox input "true"
click at [229, 67] on p "It is a teaching approach that emphasizes responsive caregiving to help childre…" at bounding box center [204, 61] width 92 height 18
click at [144, 63] on input "It is a teaching approach that emphasizes responsive caregiving to help childre…" at bounding box center [142, 60] width 6 height 6
checkbox input "true"
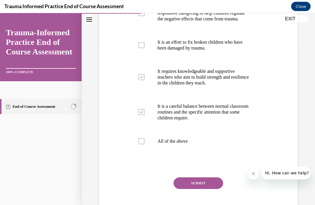
click at [207, 188] on button "SUBMIT" at bounding box center [199, 184] width 50 height 12
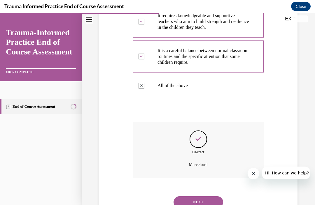
scroll to position [218, 0]
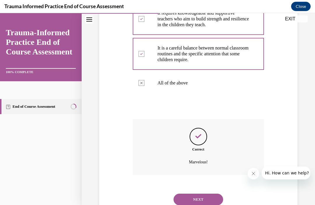
click at [207, 196] on button "NEXT" at bounding box center [199, 200] width 50 height 12
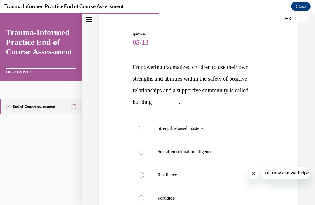
scroll to position [58, 0]
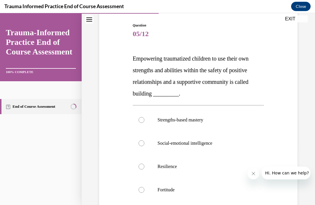
click at [194, 155] on label "Social-emotional intelligence" at bounding box center [198, 143] width 131 height 23
click at [144, 146] on input "Social-emotional intelligence" at bounding box center [142, 144] width 6 height 6
radio input "true"
click at [192, 169] on p "Resilience" at bounding box center [204, 167] width 92 height 6
click at [144, 169] on input "Resilience" at bounding box center [142, 167] width 6 height 6
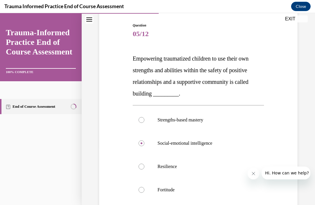
radio input "true"
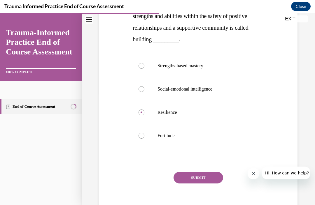
click at [196, 183] on button "SUBMIT" at bounding box center [199, 178] width 50 height 12
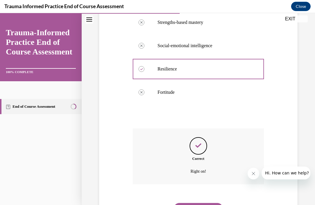
scroll to position [160, 0]
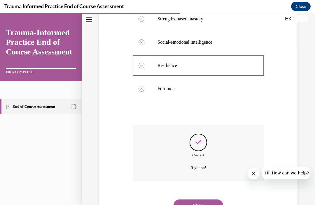
click at [206, 200] on button "NEXT" at bounding box center [199, 206] width 50 height 12
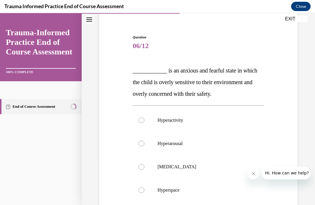
scroll to position [52, 0]
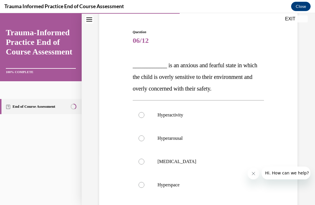
click at [214, 119] on label "Hyperactivity" at bounding box center [198, 115] width 131 height 23
click at [144, 118] on input "Hyperactivity" at bounding box center [142, 115] width 6 height 6
radio input "true"
click at [206, 141] on label "Hyperarousal" at bounding box center [198, 138] width 131 height 23
click at [144, 141] on input "Hyperarousal" at bounding box center [142, 139] width 6 height 6
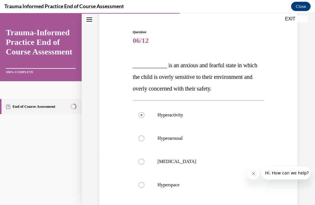
radio input "true"
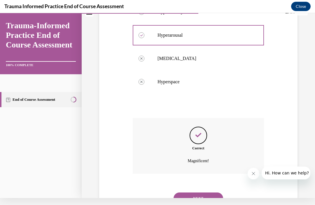
click at [206, 193] on button "NEXT" at bounding box center [199, 199] width 50 height 12
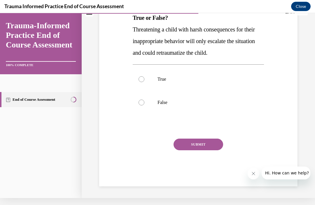
scroll to position [0, 0]
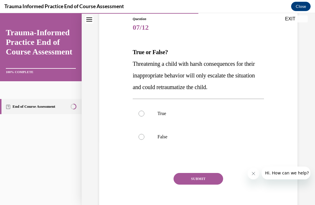
click at [216, 117] on label "True" at bounding box center [198, 113] width 131 height 23
click at [144, 117] on input "True" at bounding box center [142, 114] width 6 height 6
radio input "true"
click at [204, 181] on button "SUBMIT" at bounding box center [199, 179] width 50 height 12
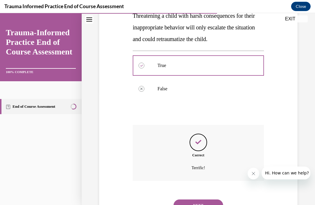
click at [205, 200] on button "NEXT" at bounding box center [199, 206] width 50 height 12
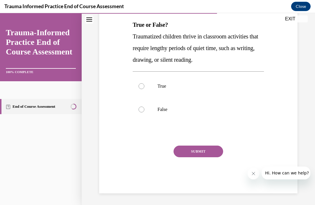
scroll to position [65, 0]
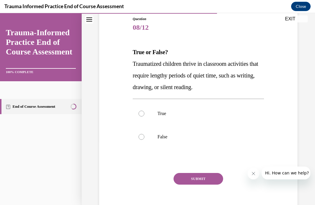
click at [198, 141] on label "False" at bounding box center [198, 136] width 131 height 23
click at [144, 140] on input "False" at bounding box center [142, 137] width 6 height 6
radio input "true"
click at [204, 182] on button "SUBMIT" at bounding box center [199, 179] width 50 height 12
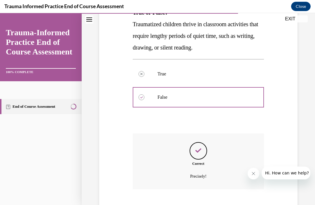
scroll to position [113, 0]
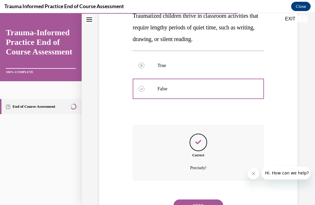
click at [204, 200] on button "NEXT" at bounding box center [199, 206] width 50 height 12
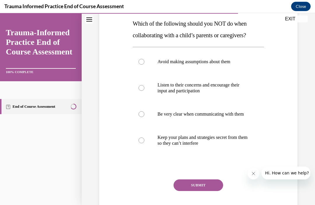
scroll to position [93, 0]
click at [214, 155] on label "Keep your plans and strategies secret from them so they can’t interfere" at bounding box center [198, 140] width 131 height 29
click at [144, 144] on input "Keep your plans and strategies secret from them so they can’t interfere" at bounding box center [142, 141] width 6 height 6
radio input "true"
click at [206, 189] on button "SUBMIT" at bounding box center [199, 186] width 50 height 12
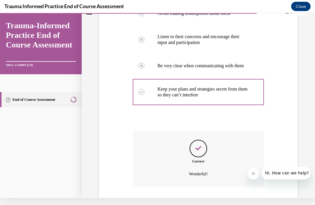
scroll to position [154, 0]
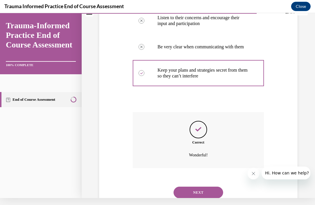
click at [207, 197] on button "NEXT" at bounding box center [199, 193] width 50 height 12
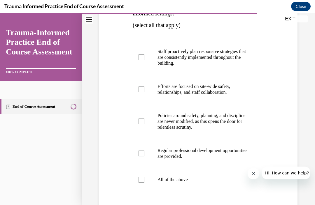
scroll to position [116, 0]
click at [222, 152] on p "Regular professional development opportunities are provided." at bounding box center [204, 154] width 92 height 12
click at [144, 152] on input "Regular professional development opportunities are provided." at bounding box center [142, 154] width 6 height 6
checkbox input "true"
click at [232, 122] on p "Policies around safety, planning, and discipline are never modified, as this op…" at bounding box center [204, 122] width 92 height 18
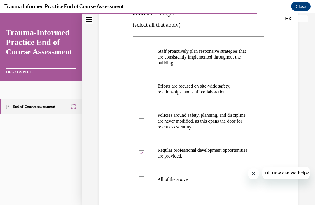
click at [144, 122] on input "Policies around safety, planning, and discipline are never modified, as this op…" at bounding box center [142, 121] width 6 height 6
checkbox input "true"
click at [227, 63] on p "Staff proactively plan responsive strategies that are consistently implemented …" at bounding box center [204, 57] width 92 height 18
click at [144, 60] on input "Staff proactively plan responsive strategies that are consistently implemented …" at bounding box center [142, 57] width 6 height 6
checkbox input "true"
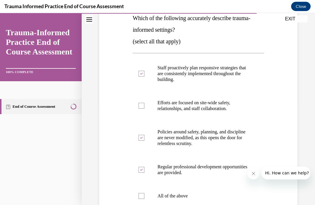
scroll to position [111, 0]
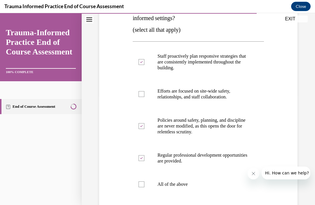
click at [208, 160] on p "Regular professional development opportunities are provided." at bounding box center [204, 159] width 92 height 12
click at [144, 160] on input "Regular professional development opportunities are provided." at bounding box center [142, 158] width 6 height 6
checkbox input "false"
click at [216, 134] on p "Policies around safety, planning, and discipline are never modified, as this op…" at bounding box center [204, 127] width 92 height 18
click at [144, 129] on input "Policies around safety, planning, and discipline are never modified, as this op…" at bounding box center [142, 126] width 6 height 6
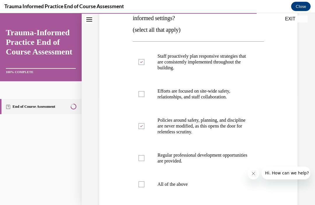
checkbox input "false"
click at [232, 94] on p "Efforts are focused on site-wide safety, relationships, and staff collaboration." at bounding box center [204, 94] width 92 height 12
click at [144, 94] on input "Efforts are focused on site-wide safety, relationships, and staff collaboration." at bounding box center [142, 94] width 6 height 6
click at [232, 102] on label "Efforts are focused on site-wide safety, relationships, and staff collaboration." at bounding box center [198, 94] width 131 height 29
click at [144, 97] on input "Efforts are focused on site-wide safety, relationships, and staff collaboration." at bounding box center [142, 94] width 6 height 6
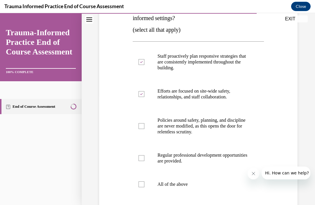
checkbox input "false"
click at [238, 55] on p "Staff proactively plan responsive strategies that are consistently implemented …" at bounding box center [204, 62] width 92 height 18
click at [144, 59] on input "Staff proactively plan responsive strategies that are consistently implemented …" at bounding box center [142, 62] width 6 height 6
click at [232, 75] on label "Staff proactively plan responsive strategies that are consistently implemented …" at bounding box center [198, 62] width 131 height 35
click at [144, 65] on input "Staff proactively plan responsive strategies that are consistently implemented …" at bounding box center [142, 62] width 6 height 6
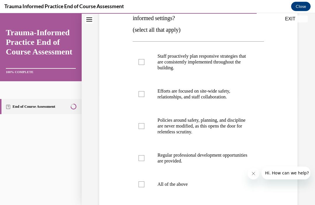
checkbox input "true"
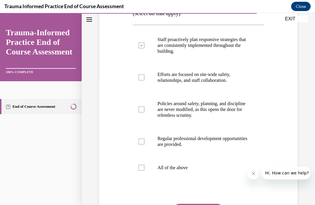
scroll to position [127, 0]
click at [216, 144] on p "Regular professional development opportunities are provided." at bounding box center [204, 142] width 92 height 12
click at [144, 144] on input "Regular professional development opportunities are provided." at bounding box center [142, 142] width 6 height 6
checkbox input "true"
click at [241, 76] on p "Efforts are focused on site-wide safety, relationships, and staff collaboration." at bounding box center [204, 78] width 92 height 12
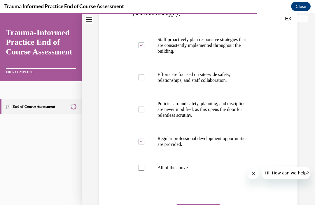
click at [144, 76] on input "Efforts are focused on site-wide safety, relationships, and staff collaboration." at bounding box center [142, 78] width 6 height 6
checkbox input "true"
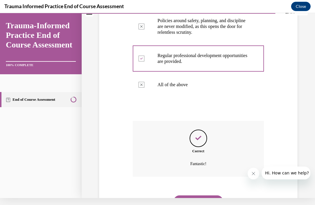
scroll to position [206, 0]
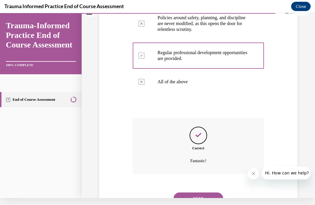
click at [209, 193] on button "NEXT" at bounding box center [199, 199] width 50 height 12
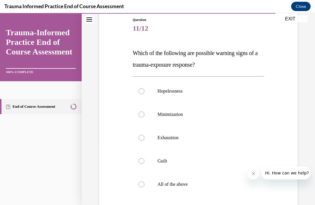
scroll to position [64, 0]
click at [195, 181] on p "All of the above" at bounding box center [204, 184] width 92 height 6
click at [144, 181] on input "All of the above" at bounding box center [142, 184] width 6 height 6
radio input "true"
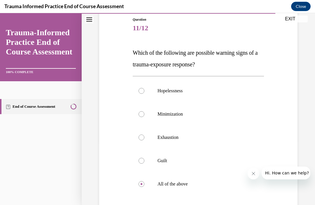
scroll to position [7, 0]
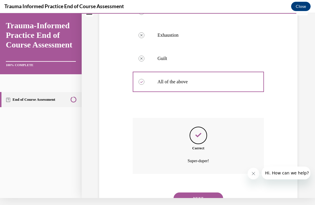
click at [208, 193] on button "NEXT" at bounding box center [199, 199] width 50 height 12
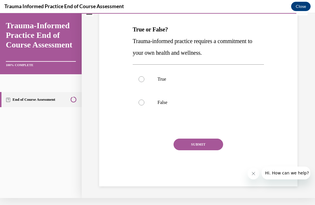
scroll to position [54, 0]
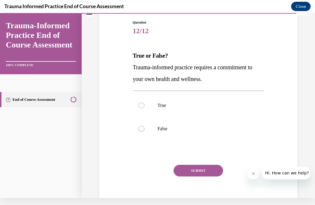
click at [221, 113] on label "True" at bounding box center [198, 105] width 131 height 23
click at [144, 109] on input "True" at bounding box center [142, 106] width 6 height 6
radio input "true"
click at [207, 172] on button "SUBMIT" at bounding box center [199, 171] width 50 height 12
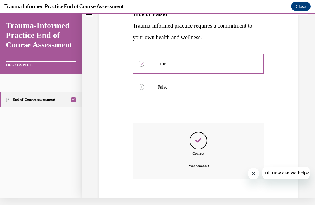
scroll to position [101, 0]
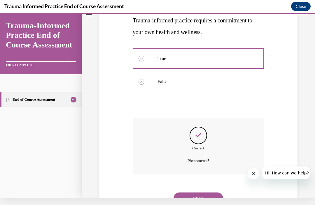
click at [205, 193] on button "NEXT" at bounding box center [199, 199] width 50 height 12
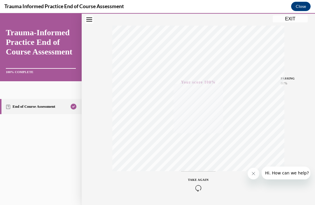
scroll to position [88, 0]
click at [291, 20] on button "EXIT" at bounding box center [290, 18] width 35 height 7
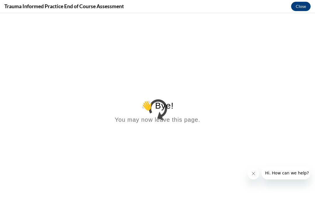
scroll to position [0, 0]
